Goal: Communication & Community: Answer question/provide support

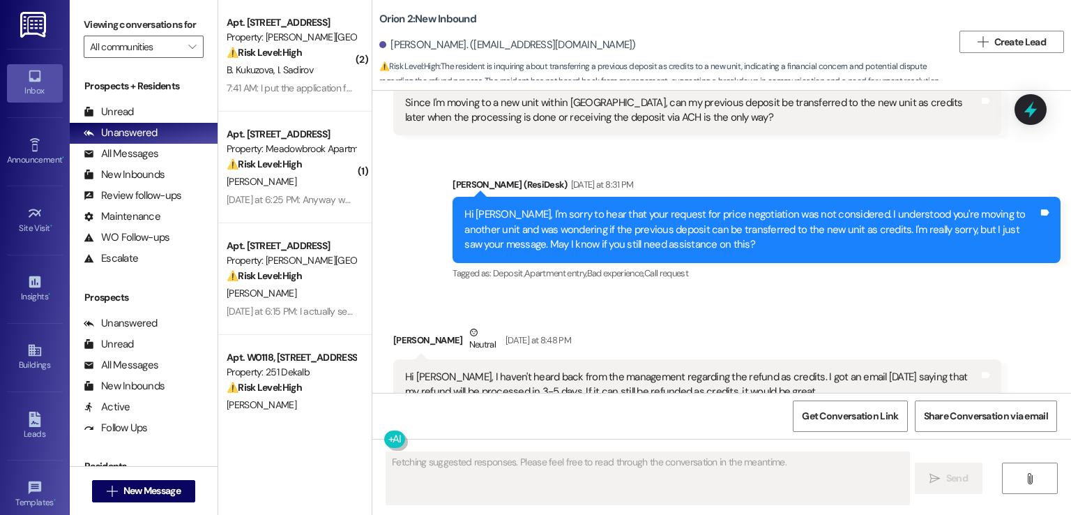
scroll to position [2919, 0]
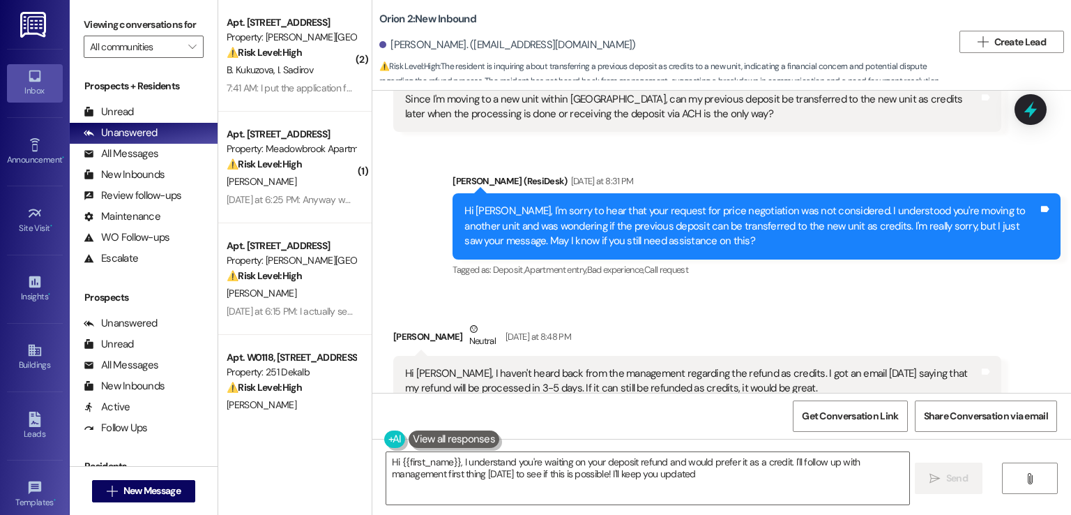
type textarea "Hi {{first_name}}, I understand you're waiting on your deposit refund and would…"
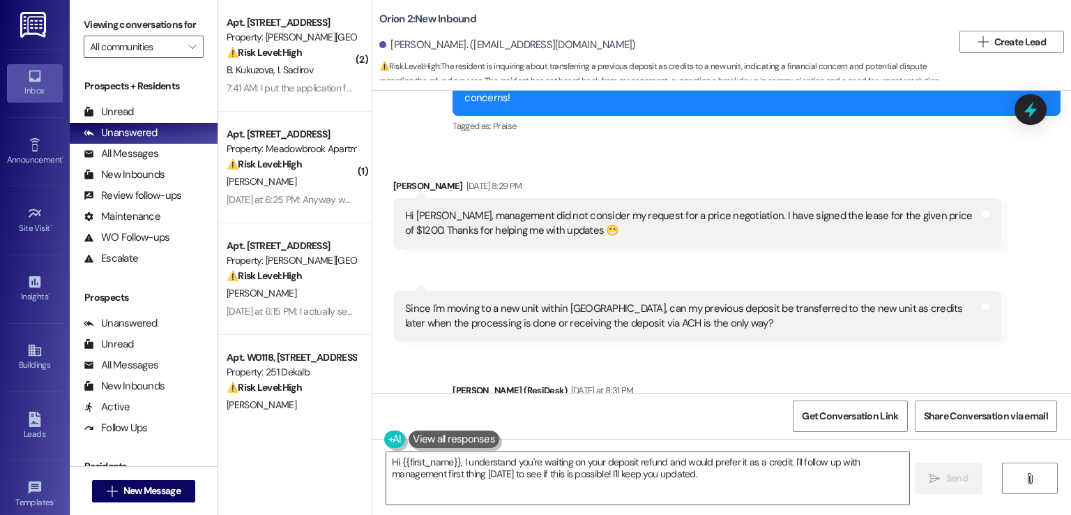
scroll to position [2640, 0]
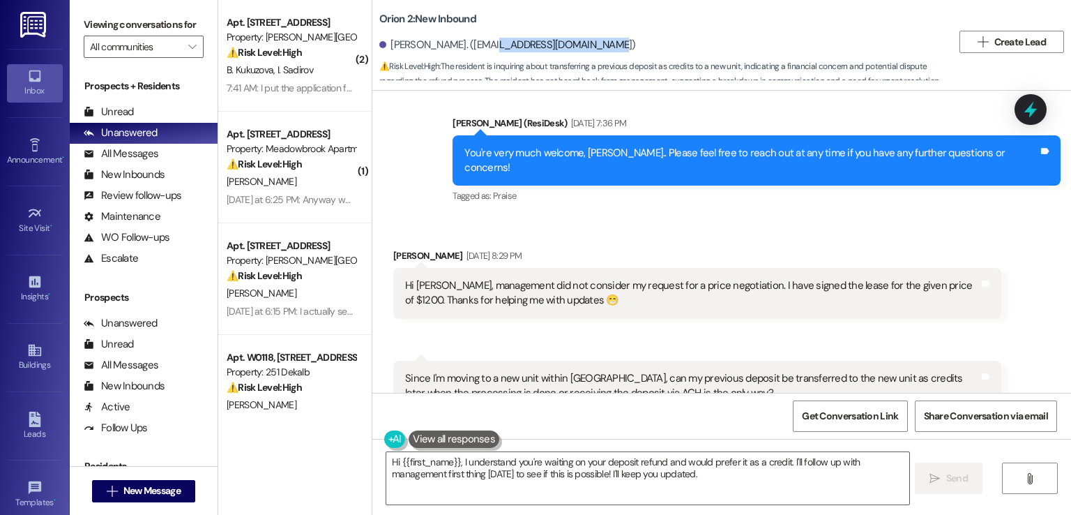
drag, startPoint x: 577, startPoint y: 43, endPoint x: 474, endPoint y: 43, distance: 103.2
click at [474, 43] on div "[PERSON_NAME]. ([EMAIL_ADDRESS][DOMAIN_NAME])" at bounding box center [507, 45] width 257 height 15
copy div "[EMAIL_ADDRESS][DOMAIN_NAME]"
